Goal: Transaction & Acquisition: Purchase product/service

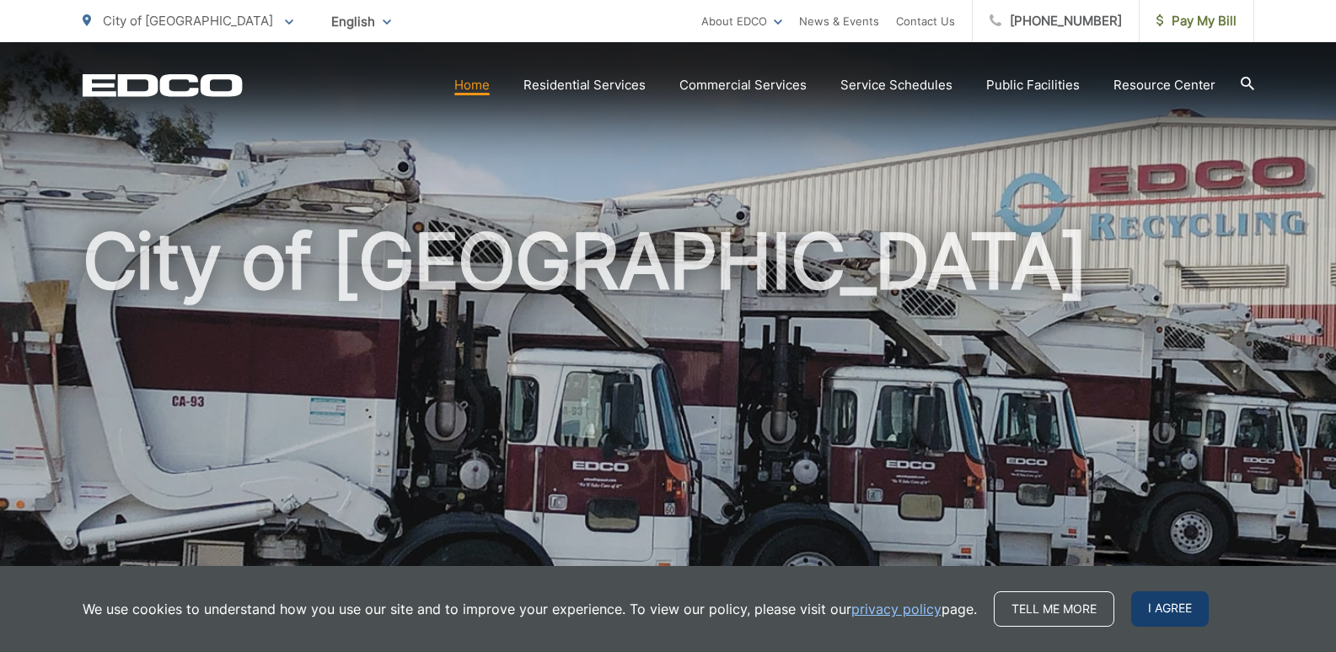
click at [1163, 618] on span "I agree" at bounding box center [1170, 608] width 78 height 35
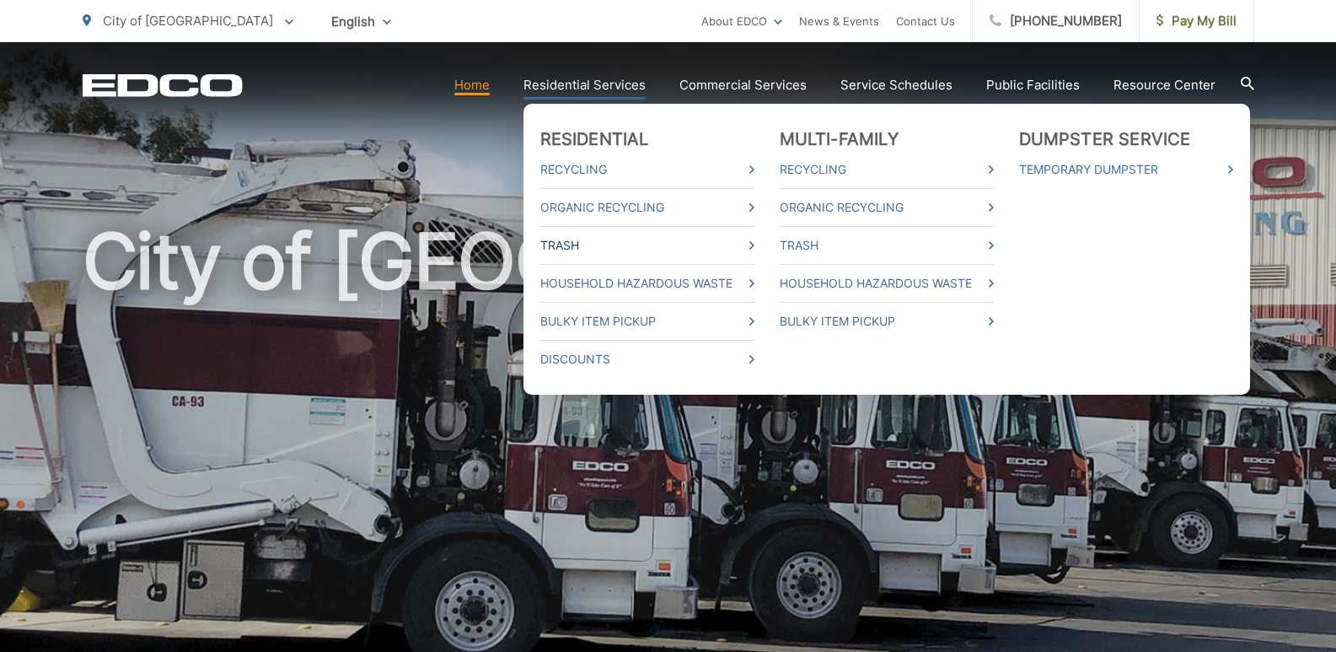
click at [628, 243] on link "Trash" at bounding box center [647, 245] width 214 height 20
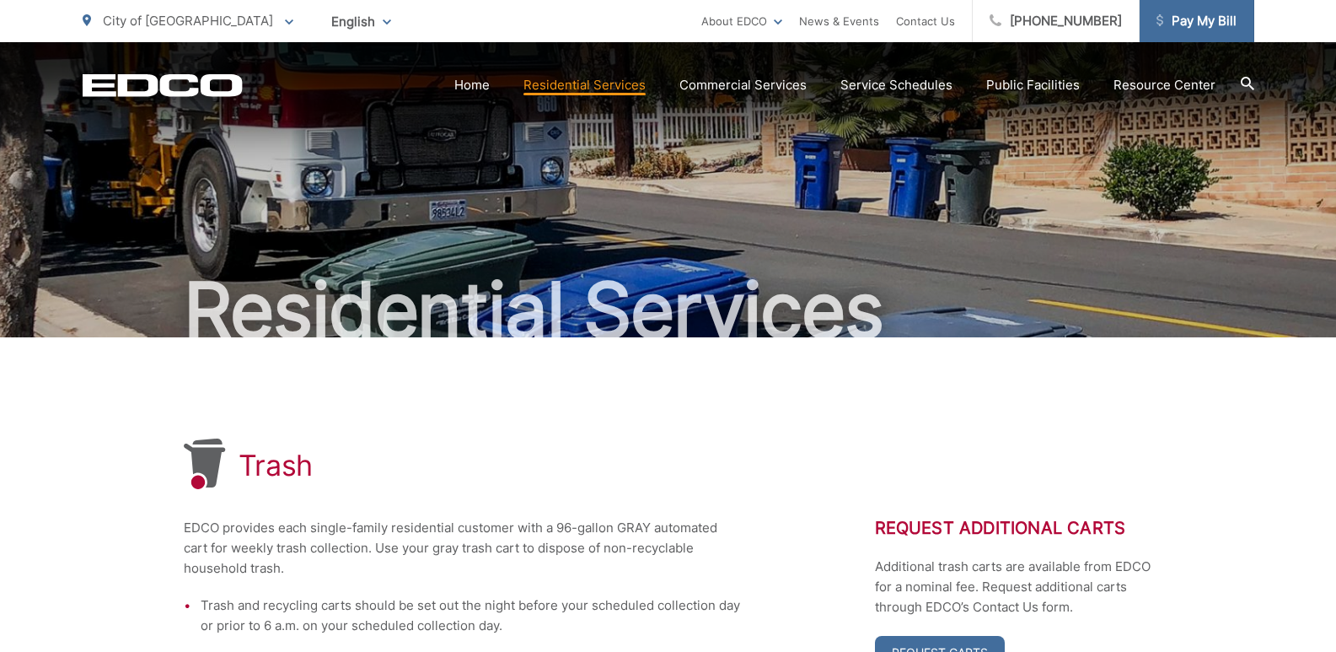
click at [1194, 20] on span "Pay My Bill" at bounding box center [1197, 21] width 80 height 20
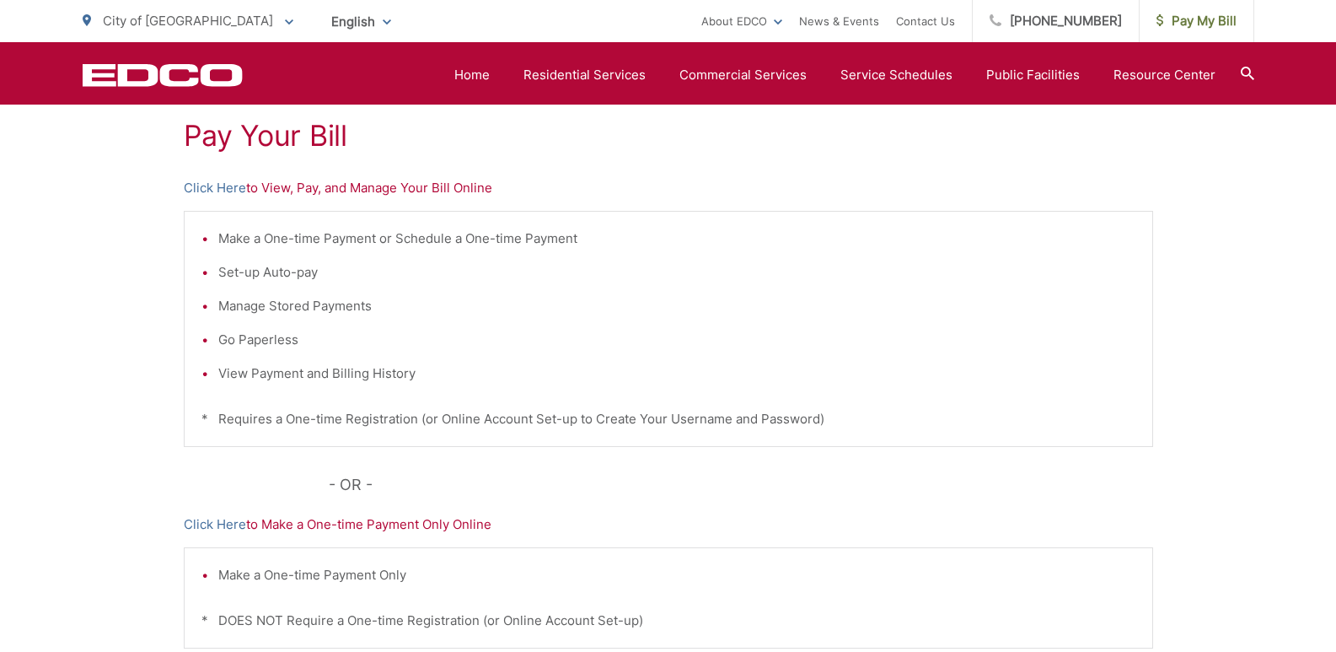
scroll to position [253, 0]
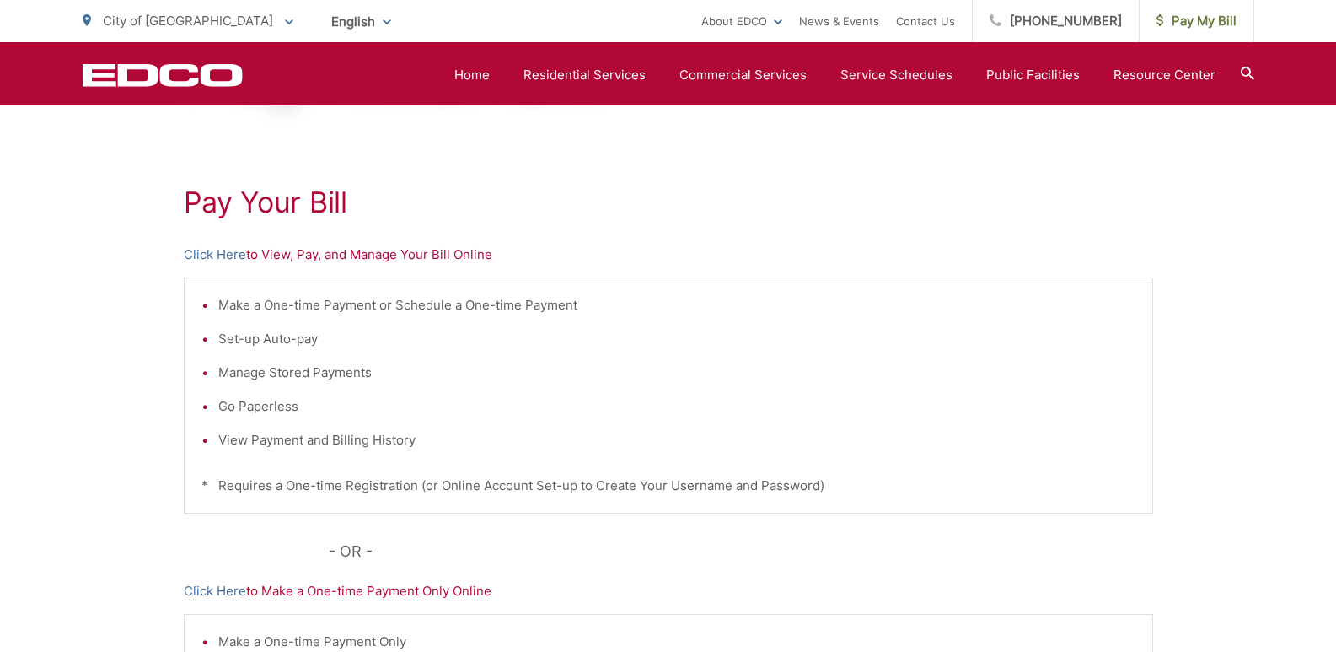
click at [376, 254] on p "Click Here to View, Pay, and Manage Your Bill Online" at bounding box center [669, 255] width 970 height 20
click at [222, 254] on link "Click Here" at bounding box center [215, 255] width 62 height 20
